Goal: Task Accomplishment & Management: Use online tool/utility

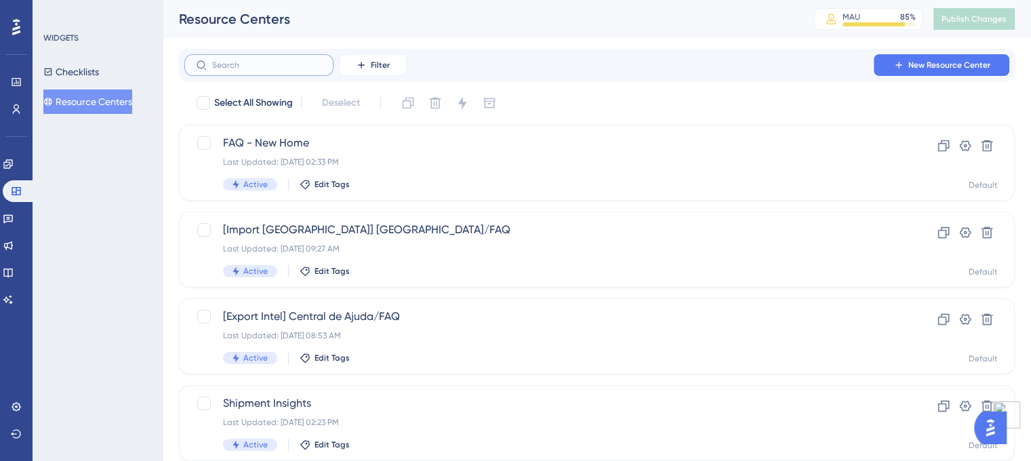
click at [272, 66] on input "text" at bounding box center [267, 64] width 110 height 9
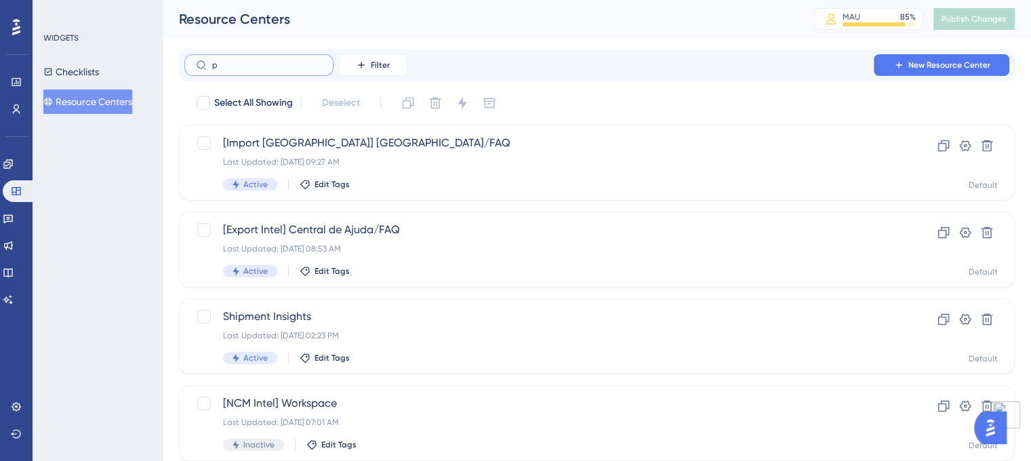
type input "pb"
checkbox input "true"
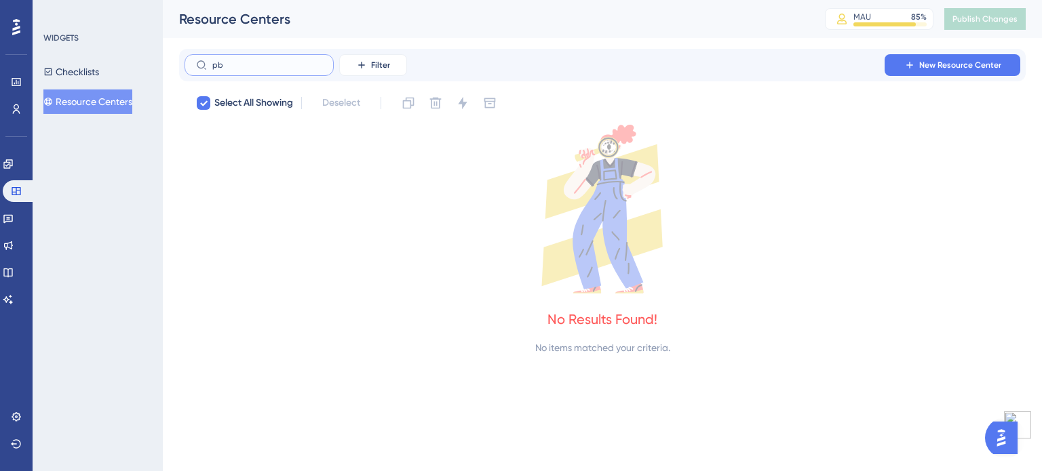
type input "p"
checkbox input "false"
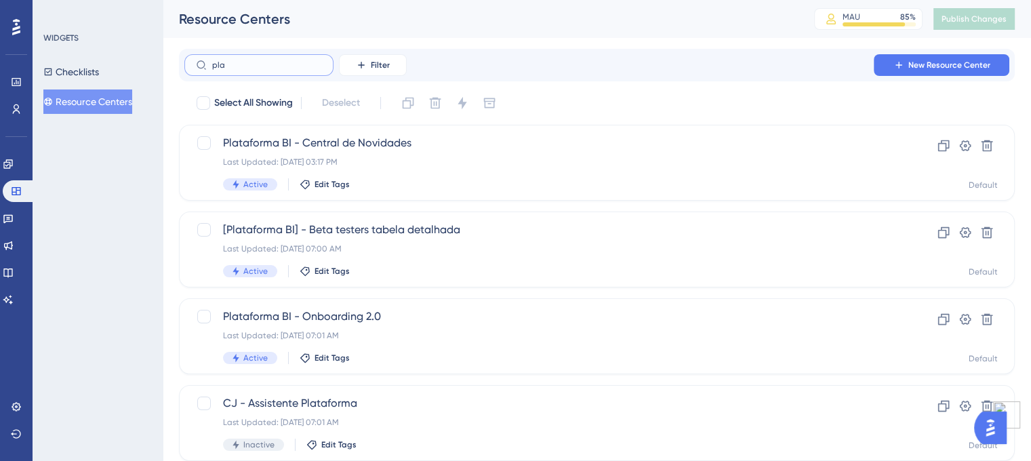
type input "play"
checkbox input "true"
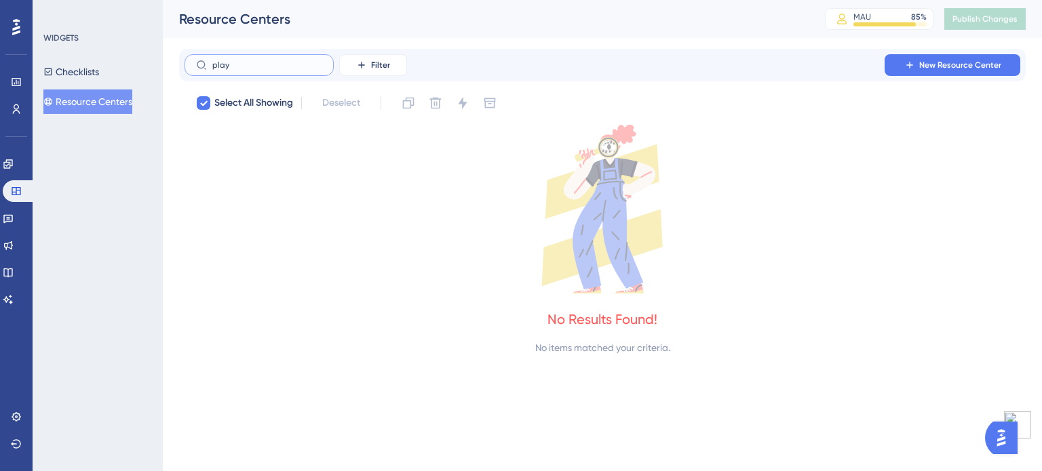
type input "pla"
checkbox input "false"
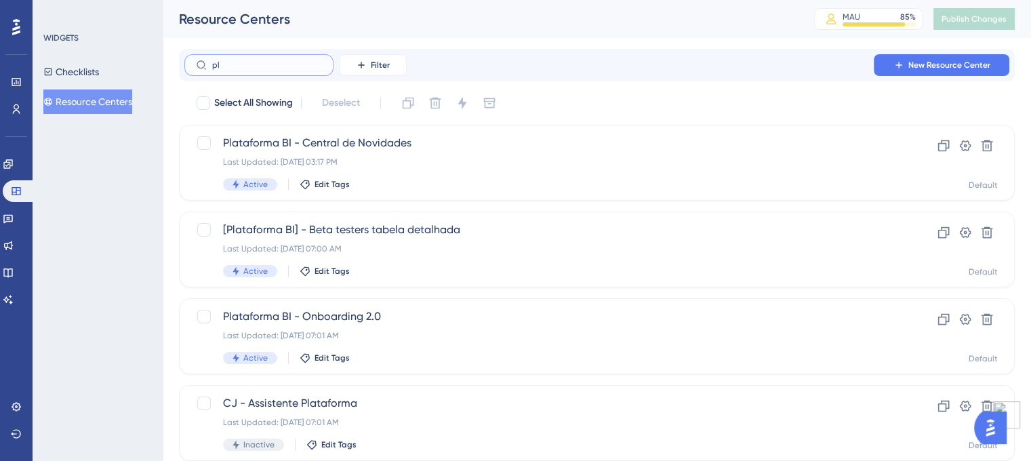
type input "p"
